Goal: Information Seeking & Learning: Learn about a topic

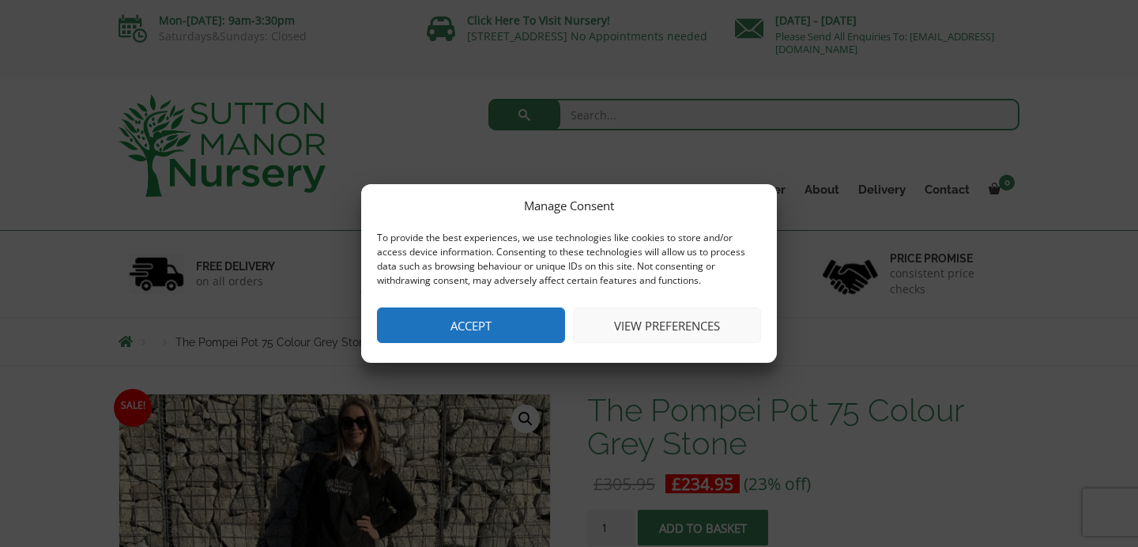
click at [478, 319] on button "Accept" at bounding box center [471, 325] width 188 height 36
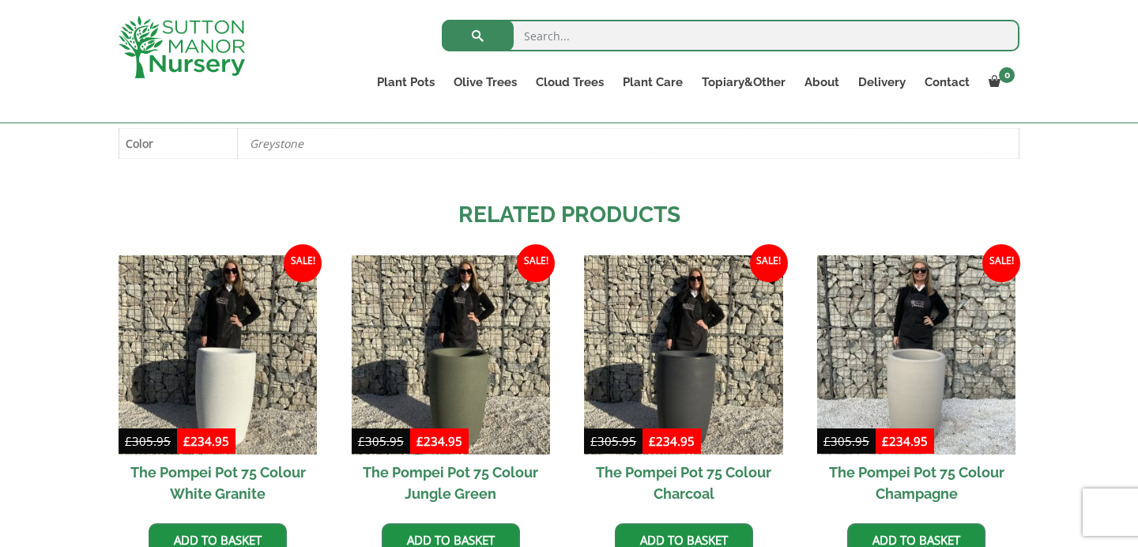
scroll to position [631, 0]
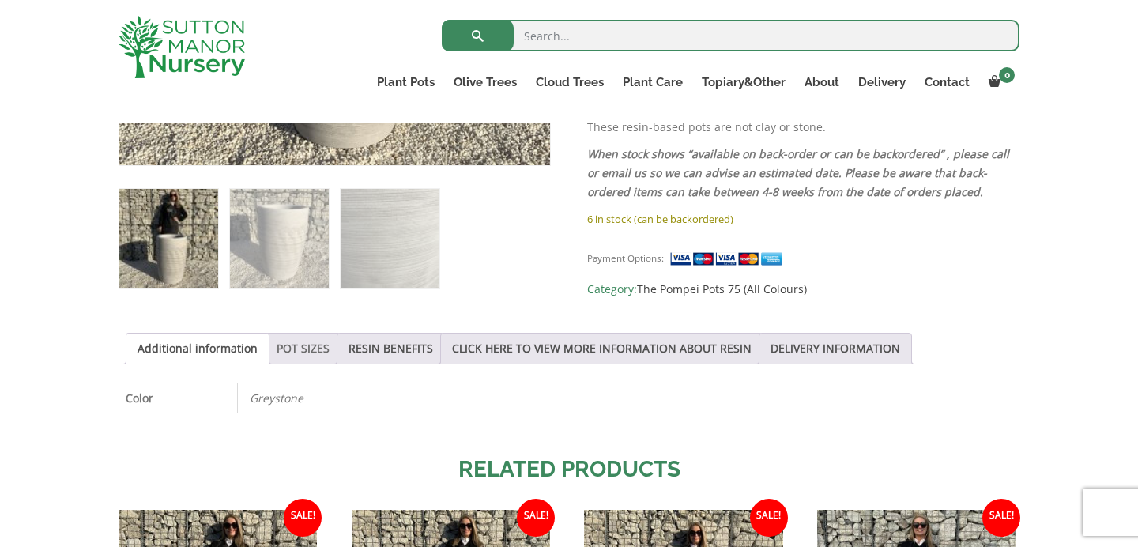
click at [294, 349] on link "POT SIZES" at bounding box center [303, 348] width 53 height 30
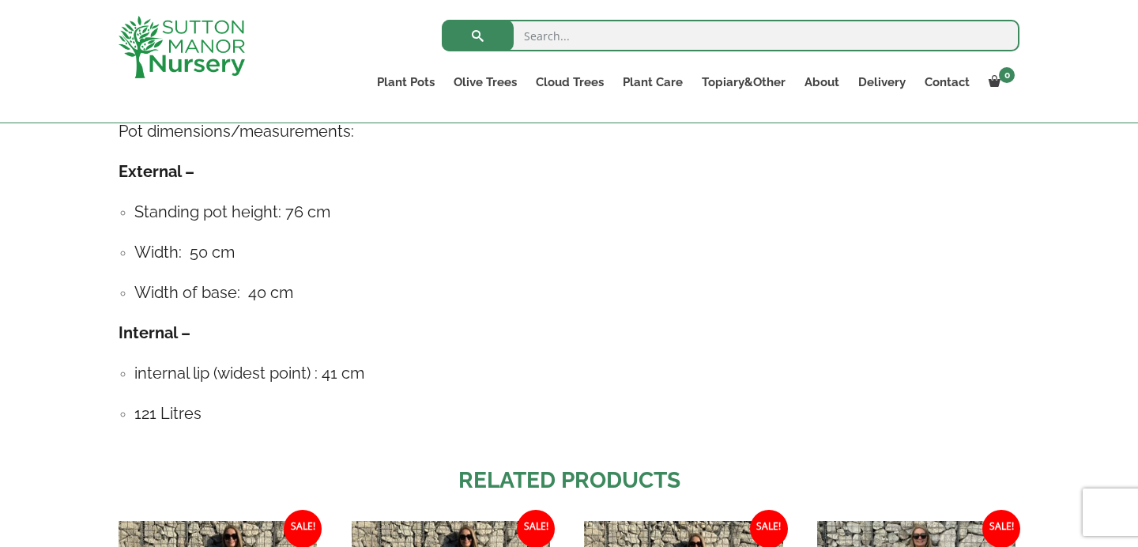
scroll to position [958, 0]
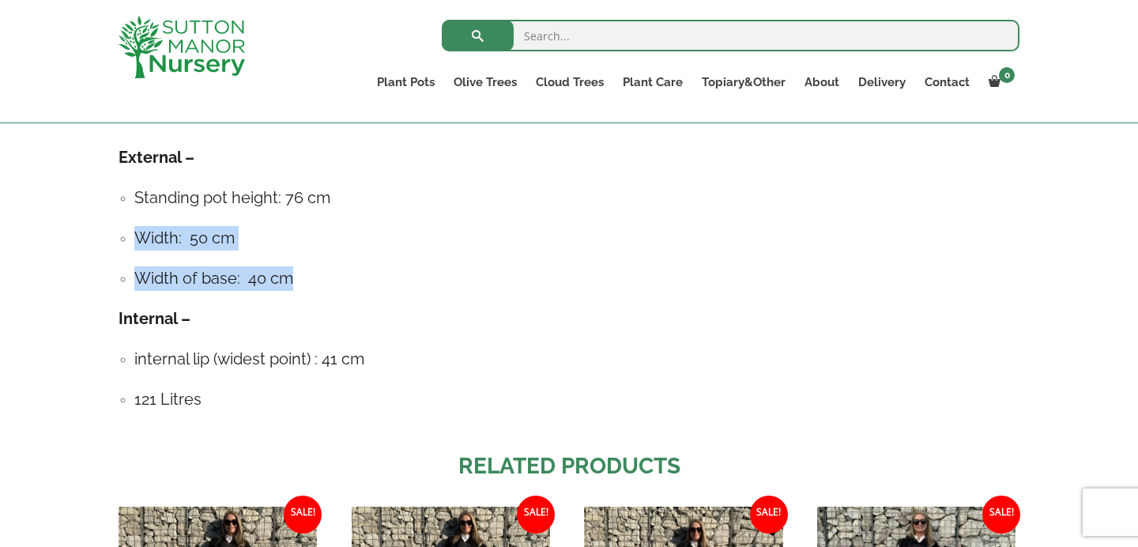
drag, startPoint x: 130, startPoint y: 235, endPoint x: 320, endPoint y: 276, distance: 194.8
click at [320, 276] on ul "Standing pot height: 76 cm Width: 50 cm Width of base: 40 cm" at bounding box center [569, 238] width 901 height 105
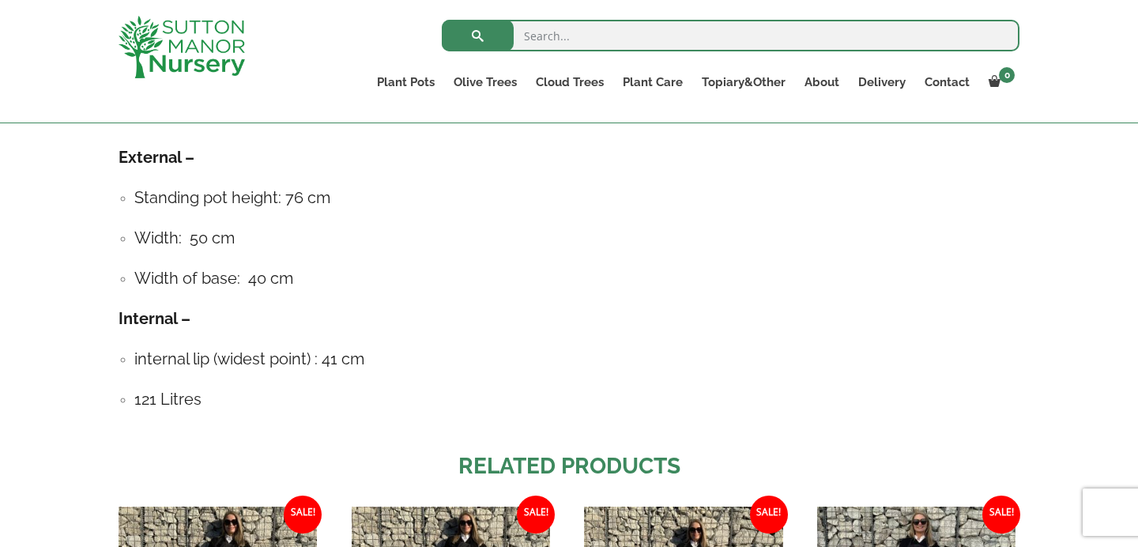
click at [307, 277] on h4 "Width of base: 40 cm" at bounding box center [576, 278] width 885 height 24
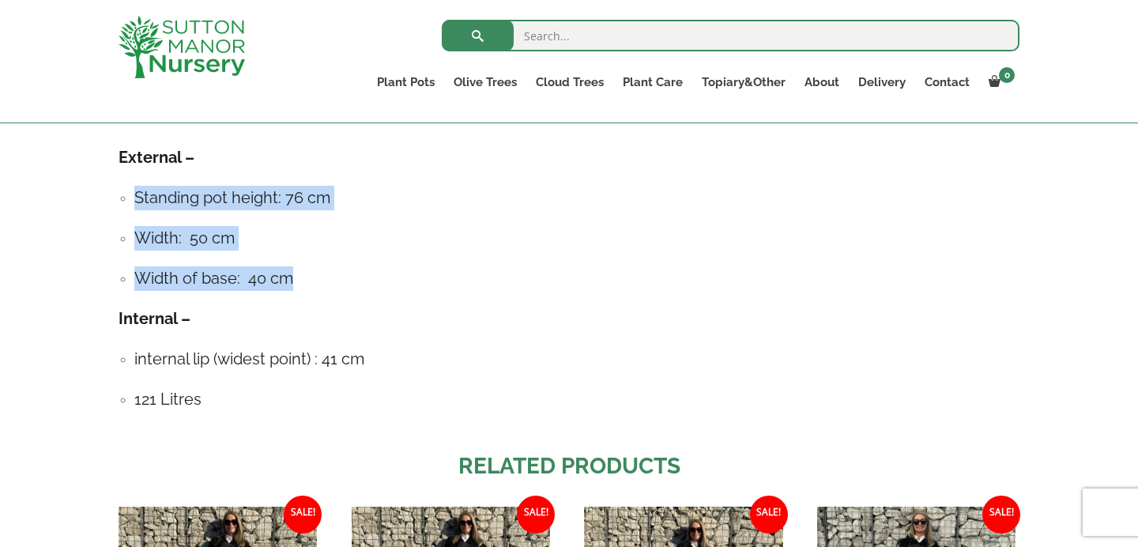
drag, startPoint x: 307, startPoint y: 277, endPoint x: 142, endPoint y: 196, distance: 183.4
click at [145, 196] on ul "Standing pot height: 76 cm Width: 50 cm Width of base: 40 cm" at bounding box center [569, 238] width 901 height 105
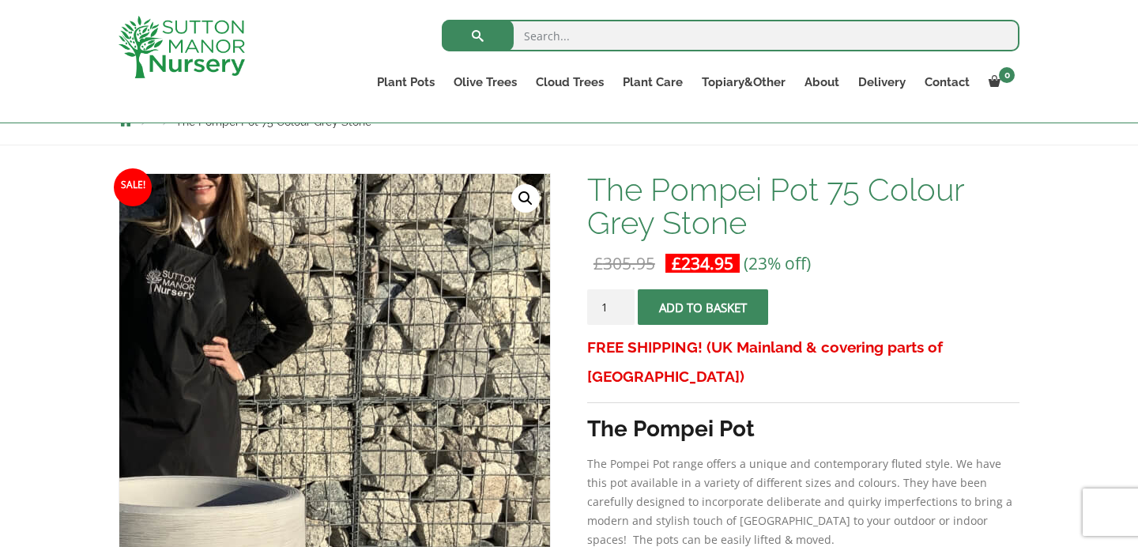
scroll to position [181, 0]
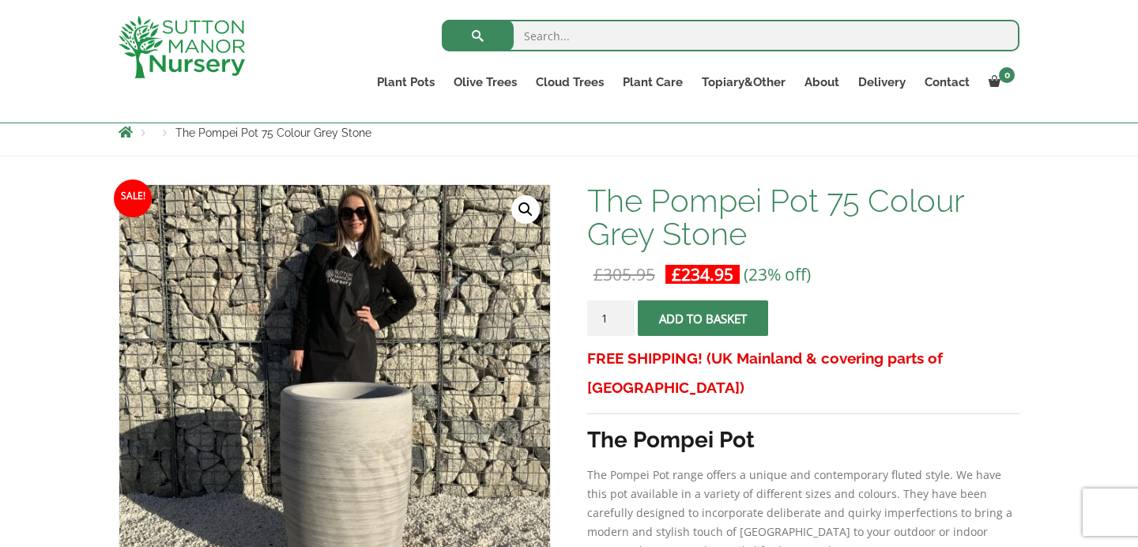
click at [528, 211] on link "🔍" at bounding box center [525, 209] width 28 height 28
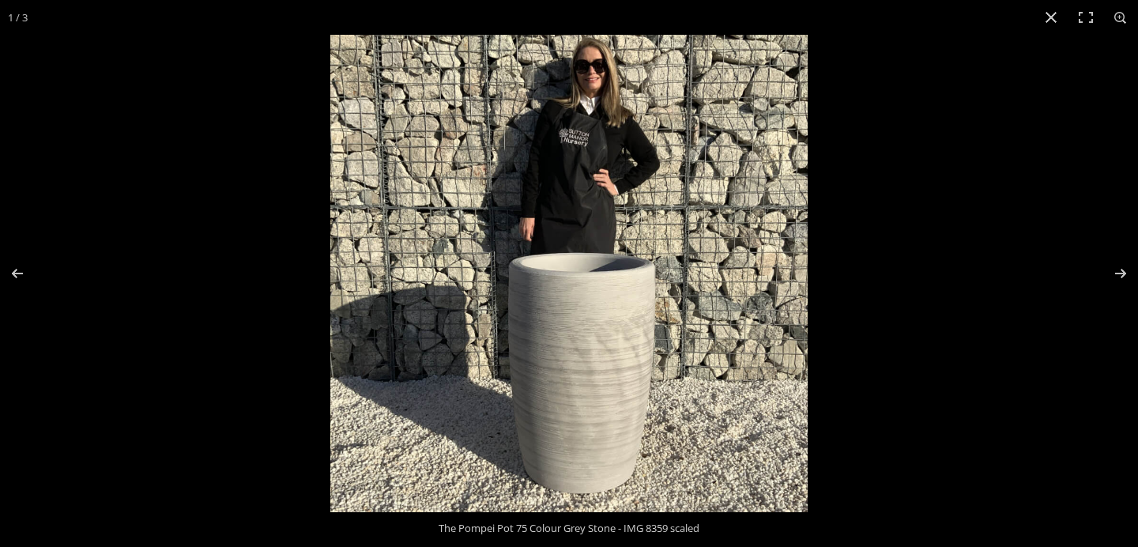
click at [597, 76] on img at bounding box center [568, 273] width 477 height 477
